Goal: Transaction & Acquisition: Purchase product/service

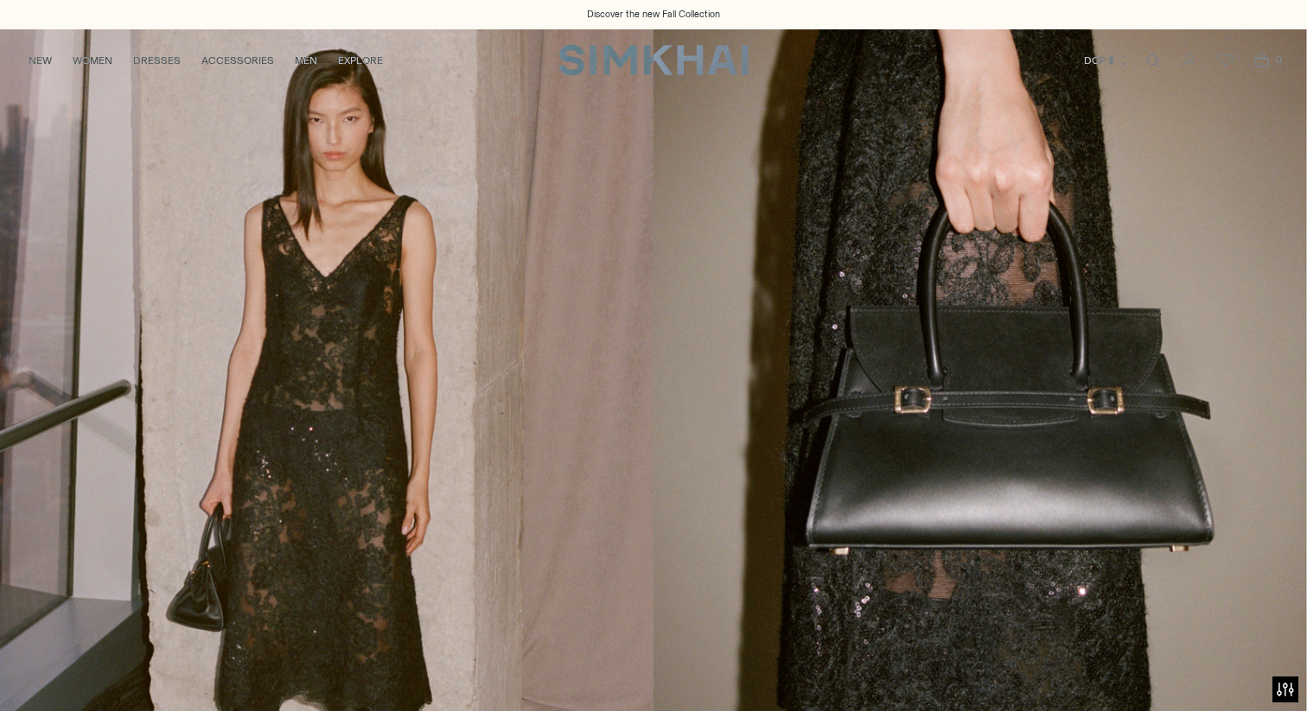
scroll to position [27, 0]
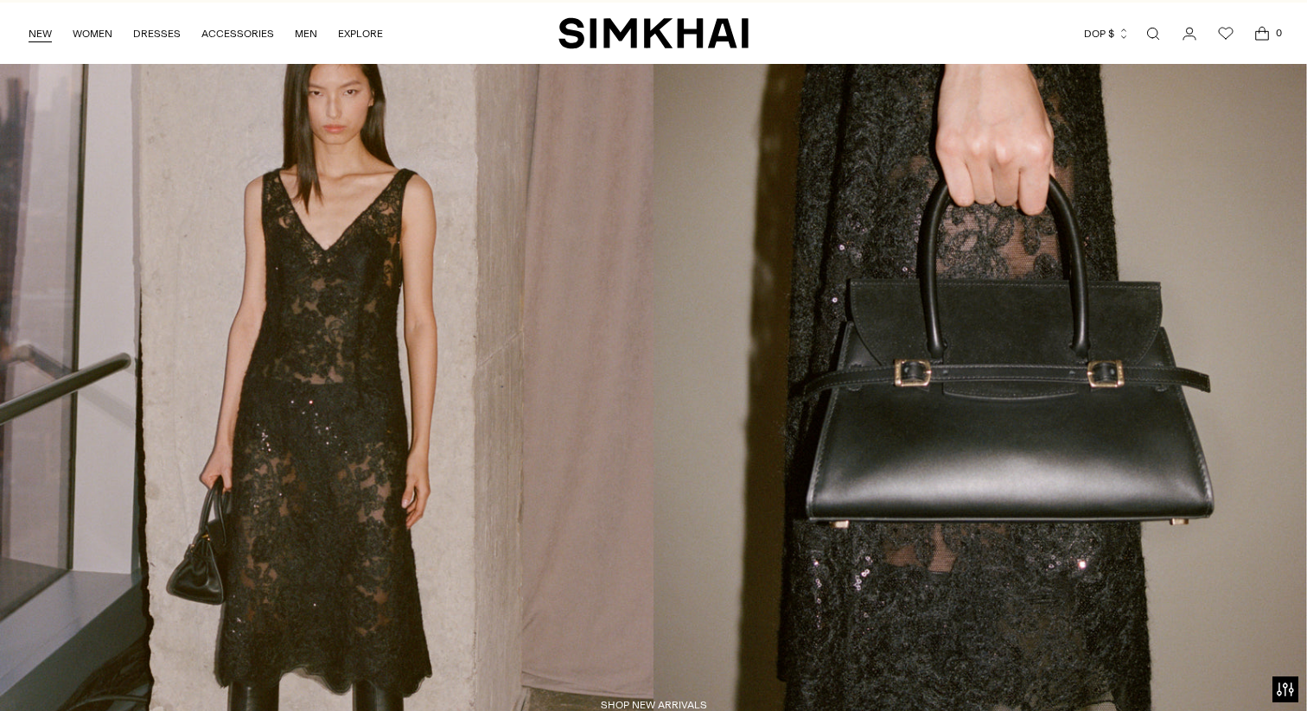
click at [41, 30] on link "NEW" at bounding box center [40, 34] width 23 height 38
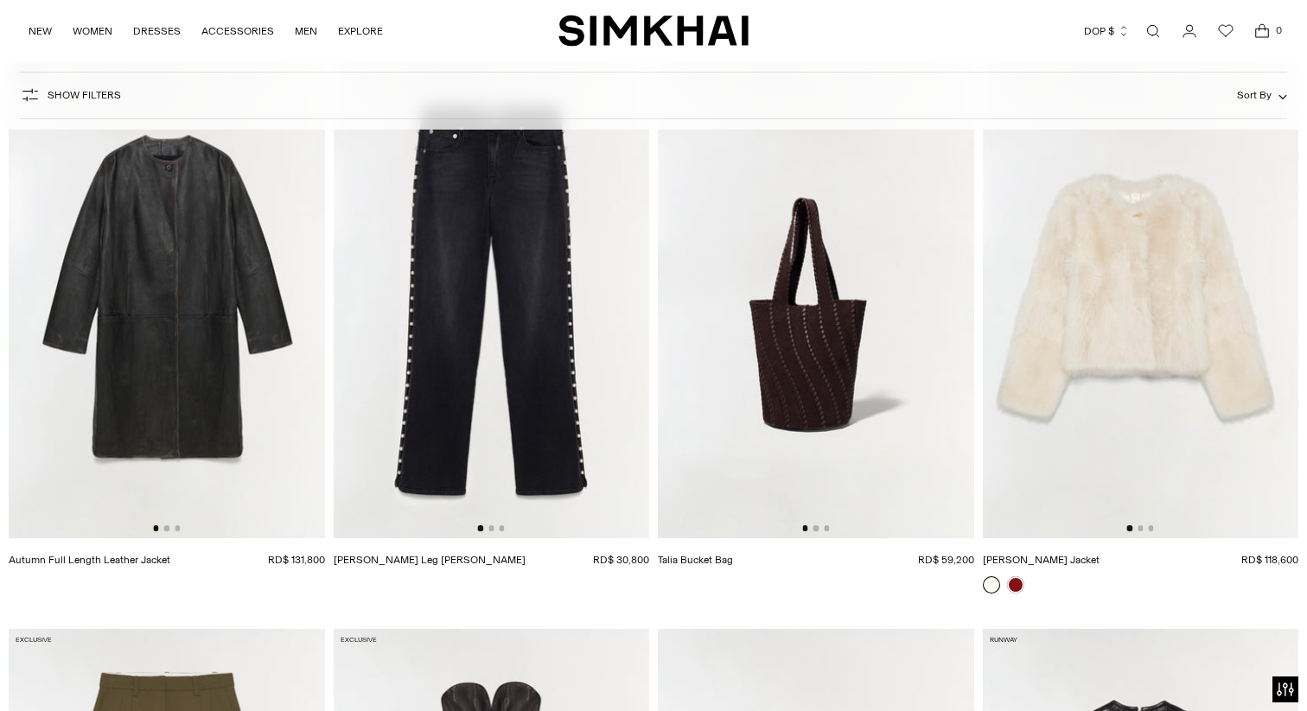
scroll to position [3570, 0]
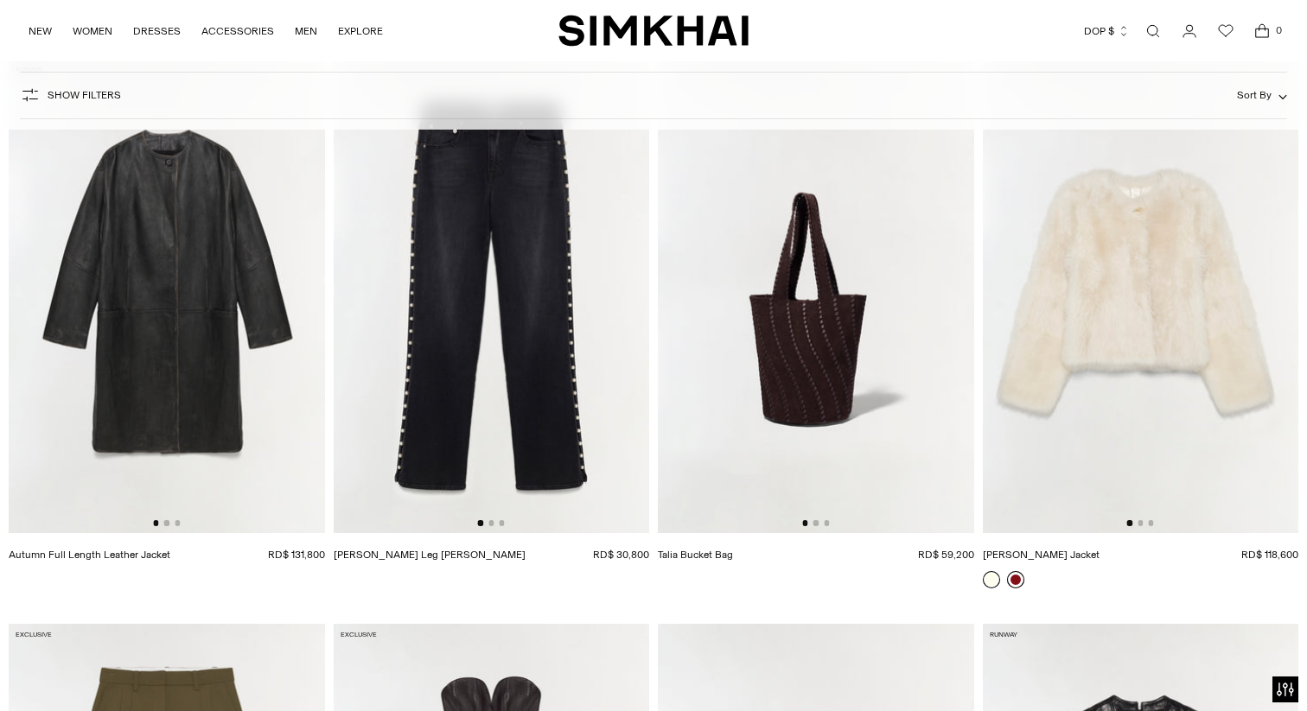
click at [1016, 577] on link at bounding box center [1015, 579] width 17 height 17
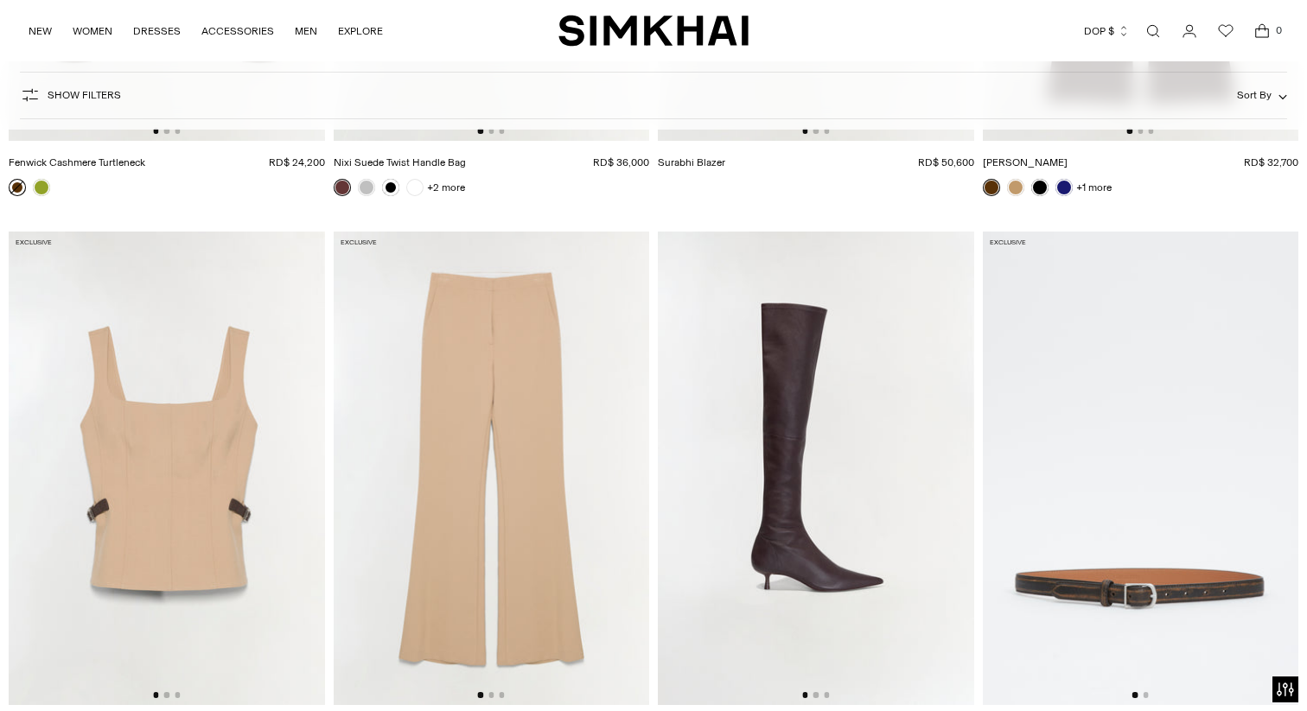
scroll to position [6328, 0]
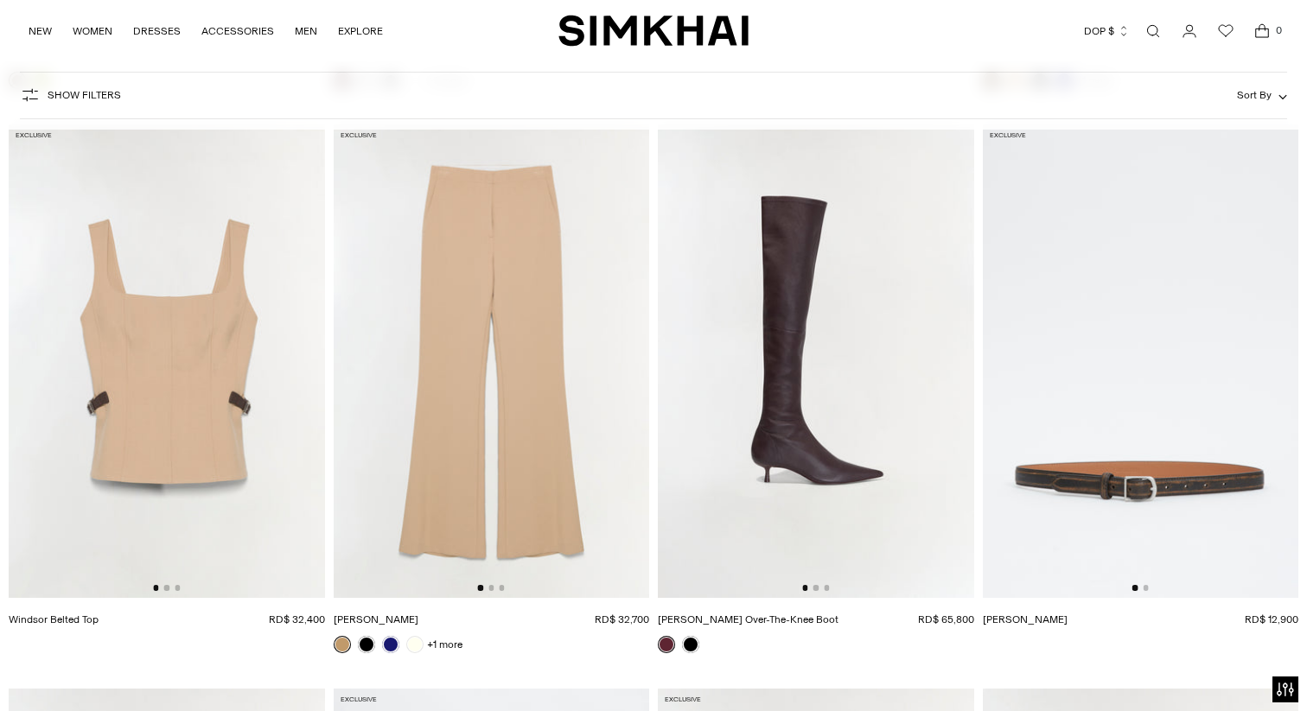
click at [225, 374] on img at bounding box center [167, 361] width 316 height 474
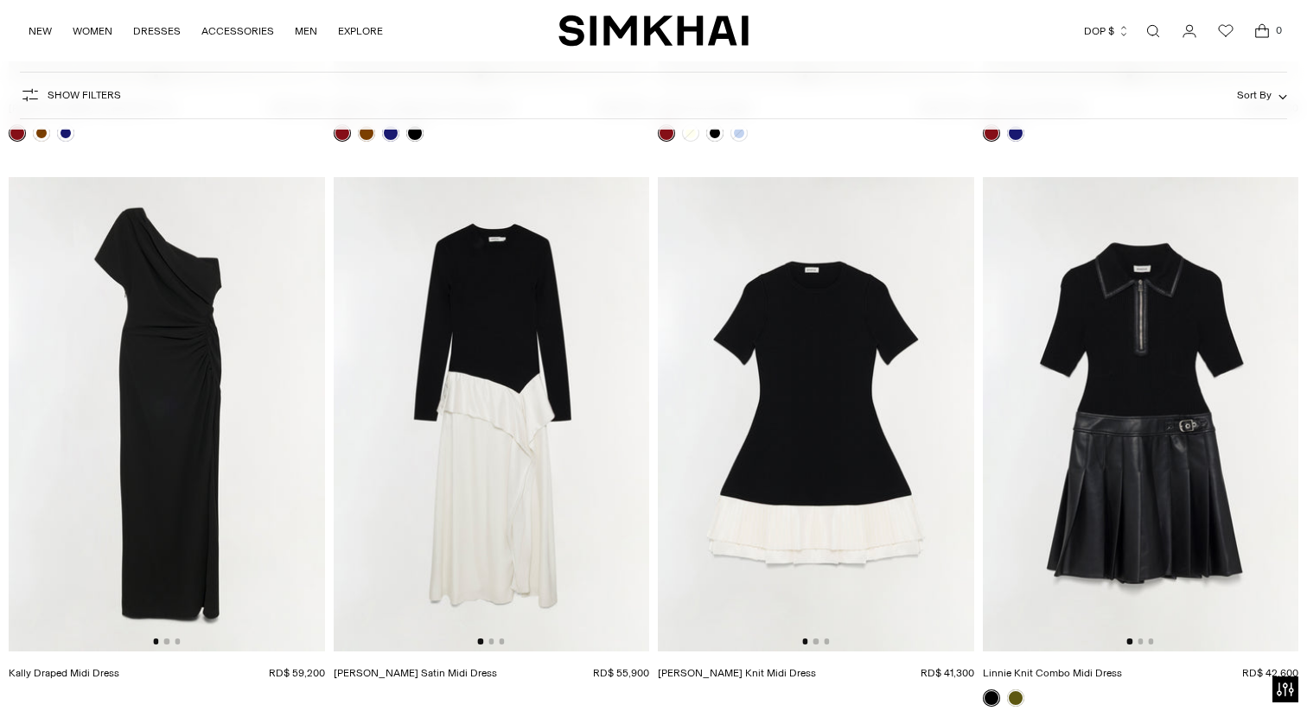
scroll to position [14736, 0]
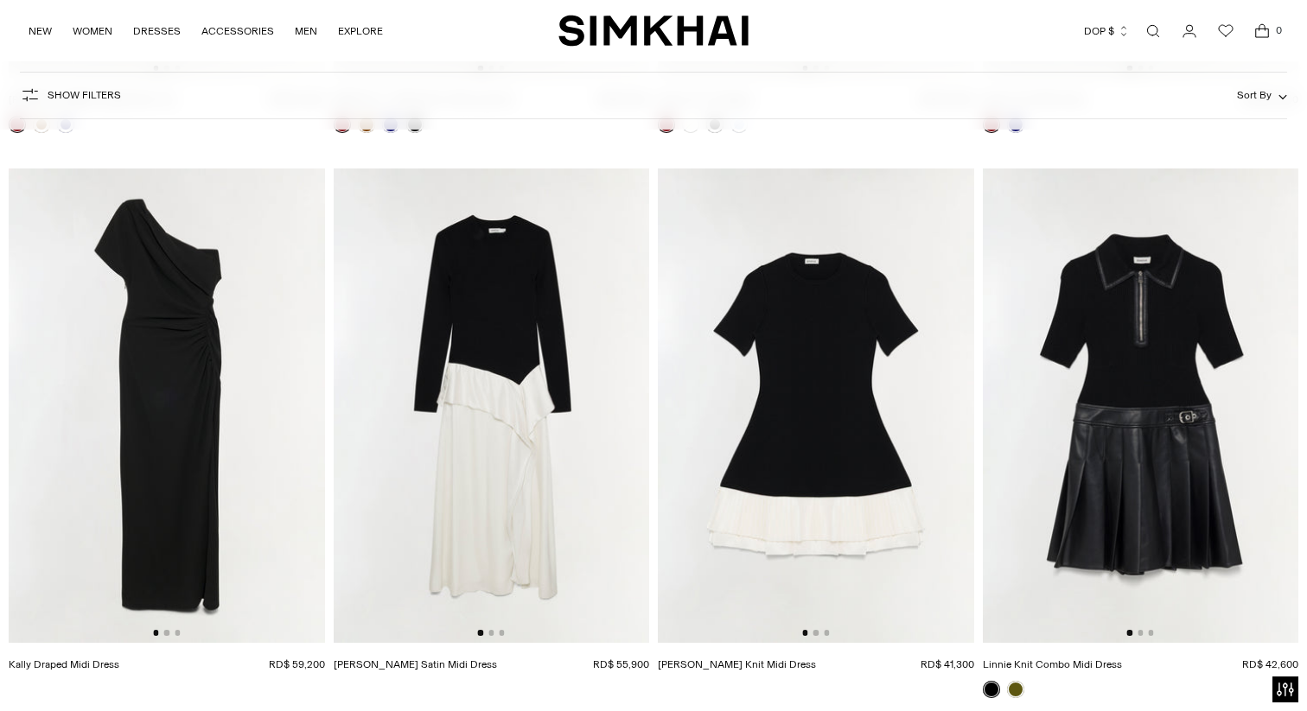
click at [764, 479] on img at bounding box center [816, 406] width 316 height 474
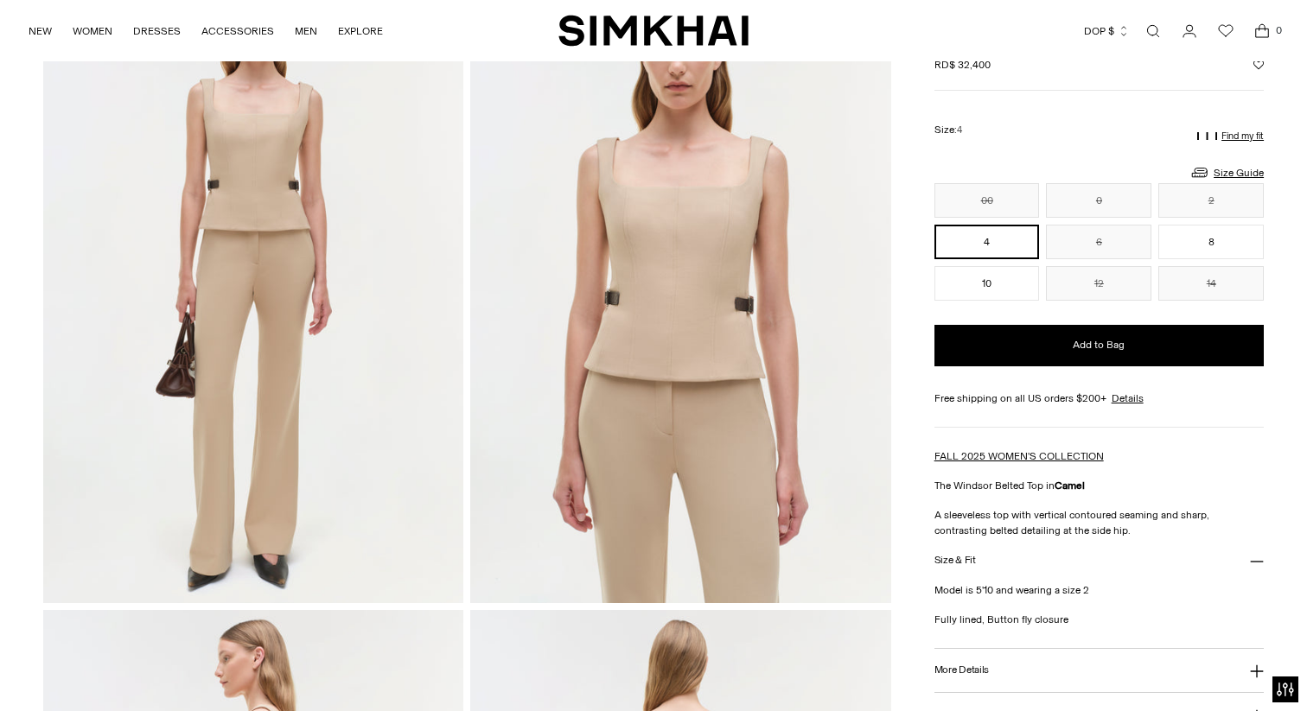
scroll to position [162, 0]
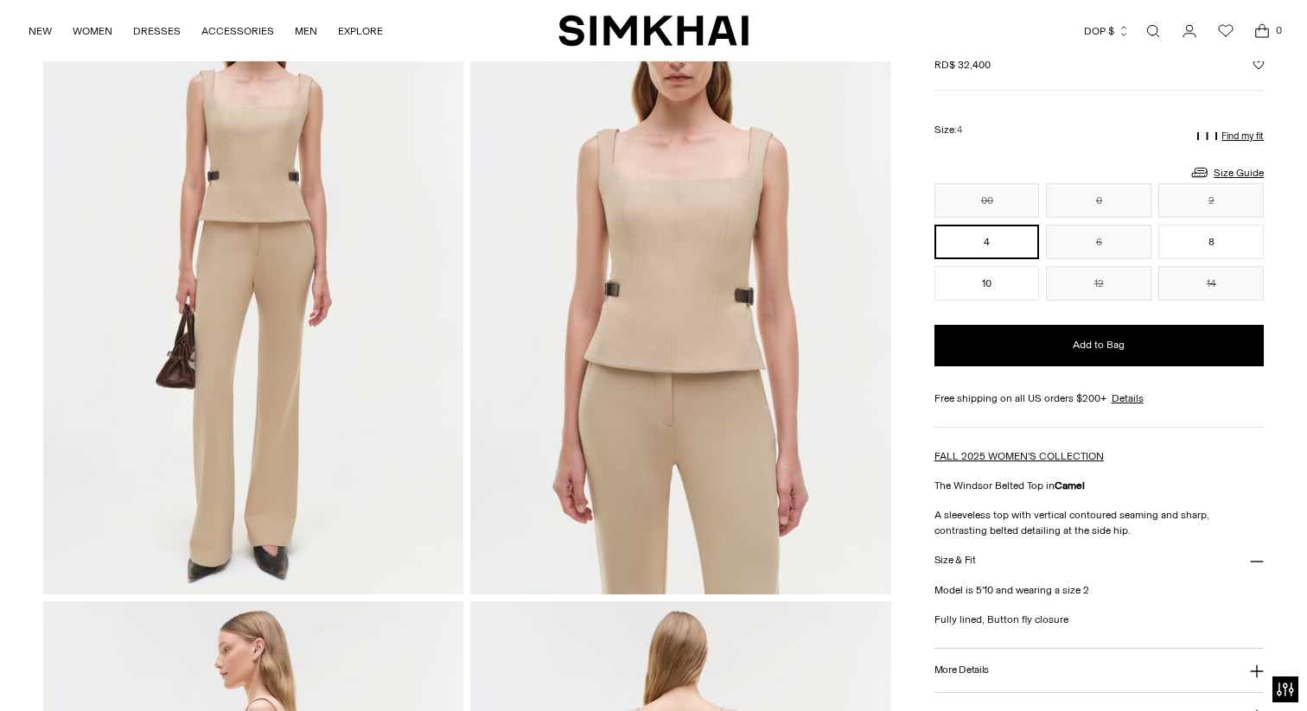
click at [962, 563] on h3 "Size & Fit" at bounding box center [954, 560] width 41 height 11
click at [959, 563] on h3 "Size & Fit" at bounding box center [954, 560] width 41 height 11
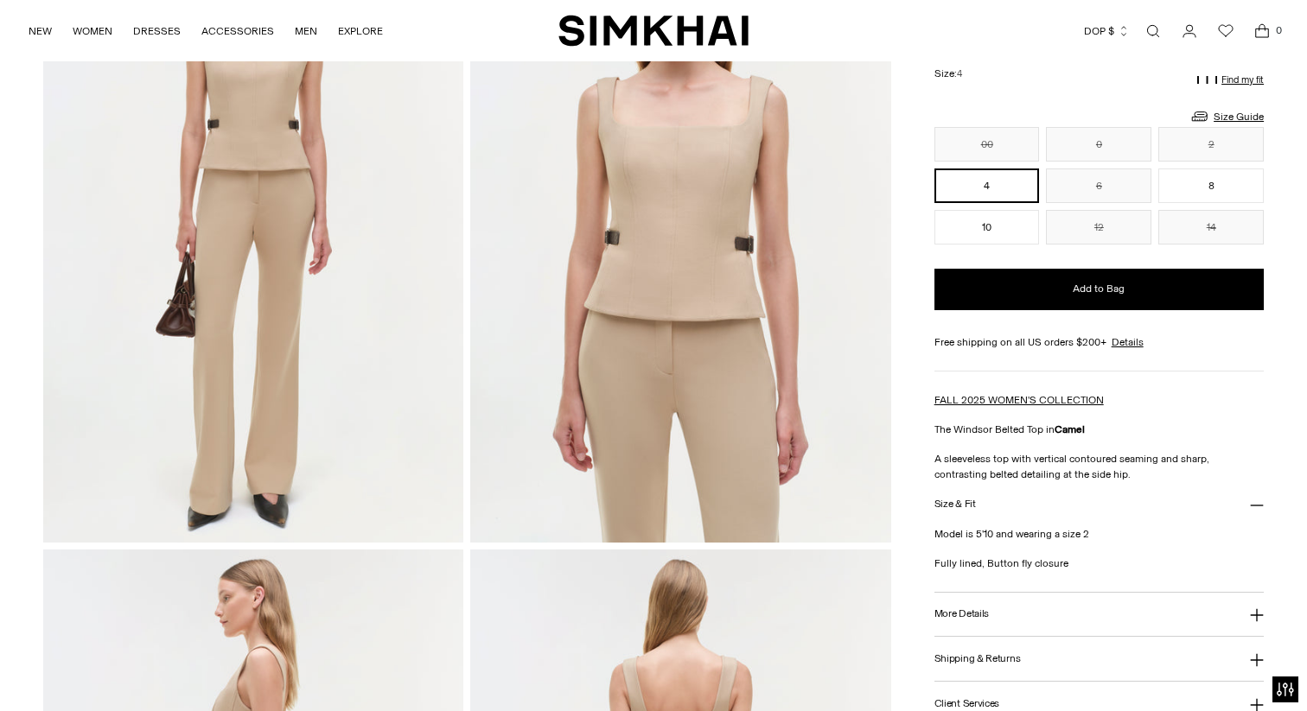
scroll to position [227, 0]
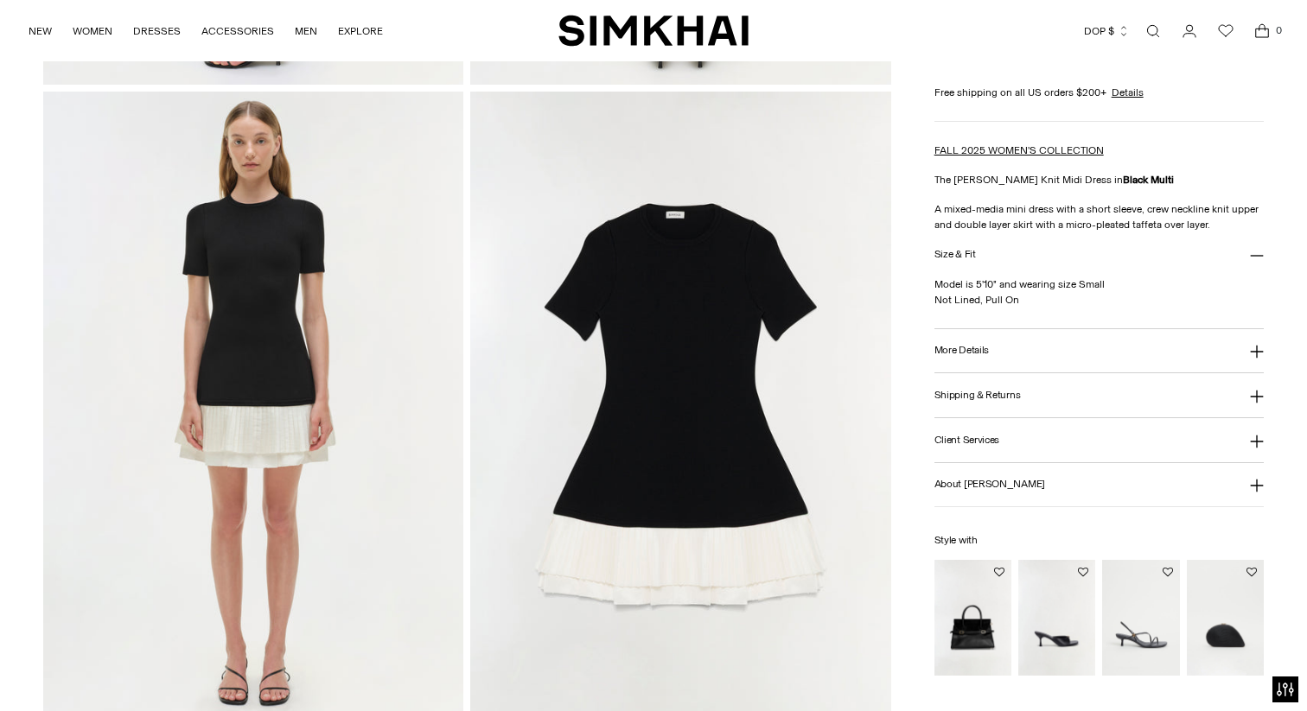
scroll to position [1361, 0]
